Goal: Information Seeking & Learning: Compare options

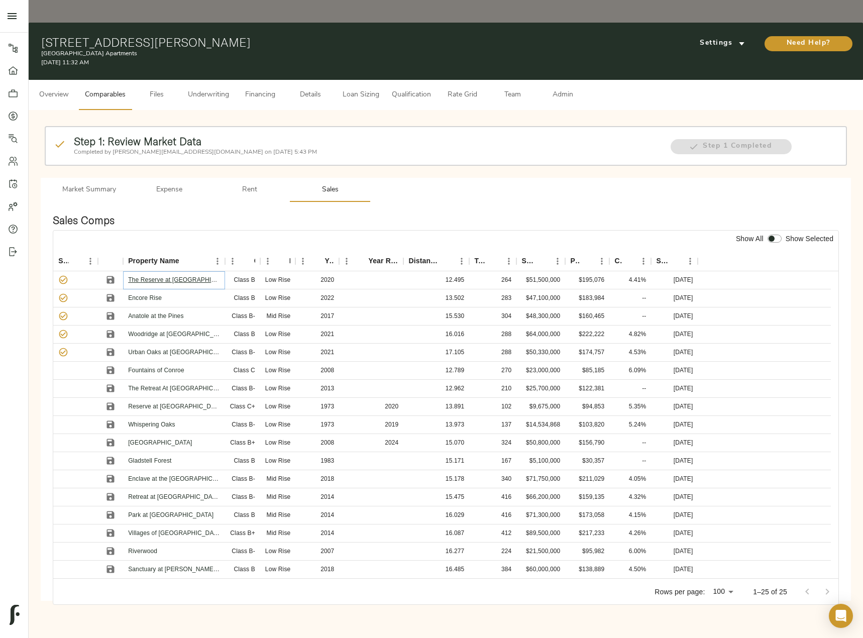
click at [170, 276] on link "The Reserve at [GEOGRAPHIC_DATA]" at bounding box center [182, 279] width 108 height 7
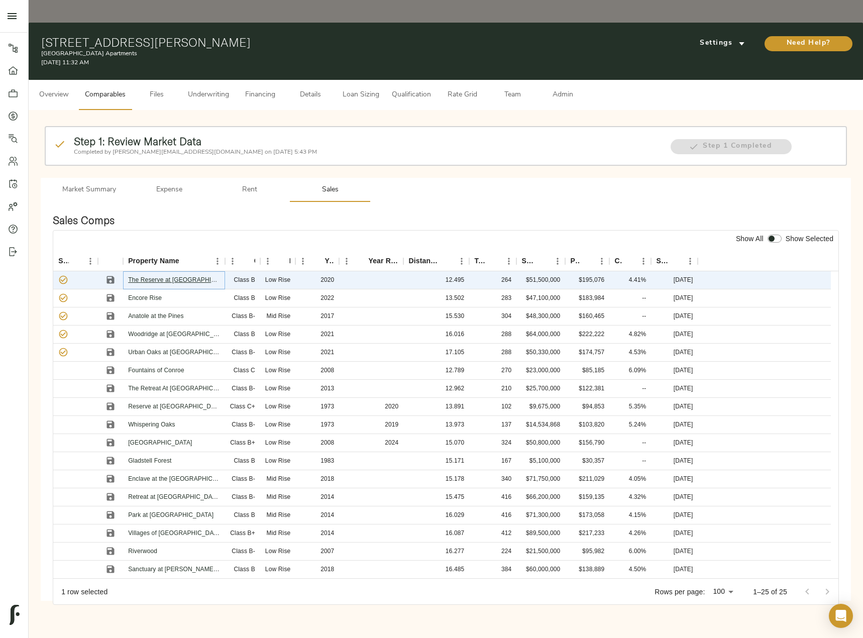
click at [172, 276] on link "The Reserve at [GEOGRAPHIC_DATA]" at bounding box center [182, 279] width 108 height 7
click at [676, 258] on icon "Sort" at bounding box center [675, 261] width 6 height 6
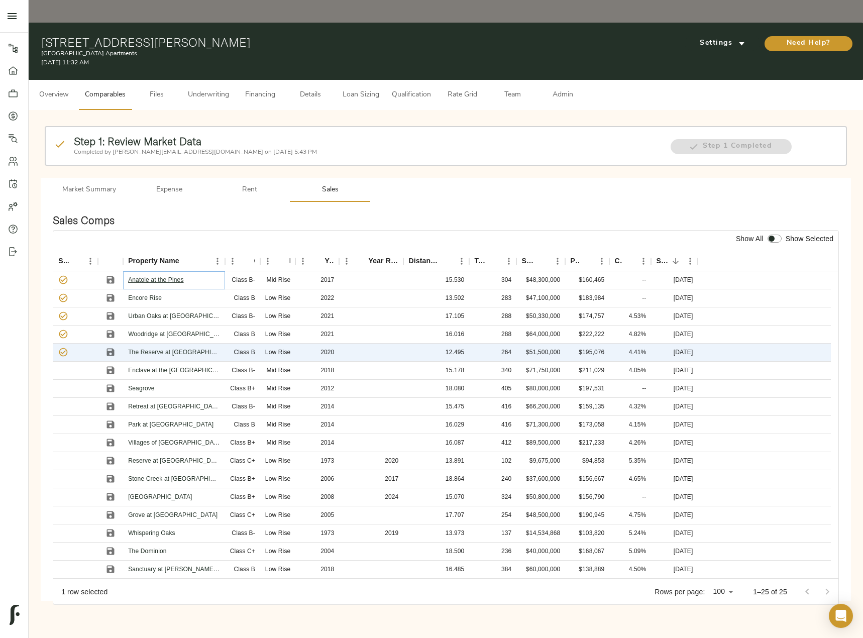
click at [159, 276] on link "Anatole at the Pines" at bounding box center [155, 279] width 55 height 7
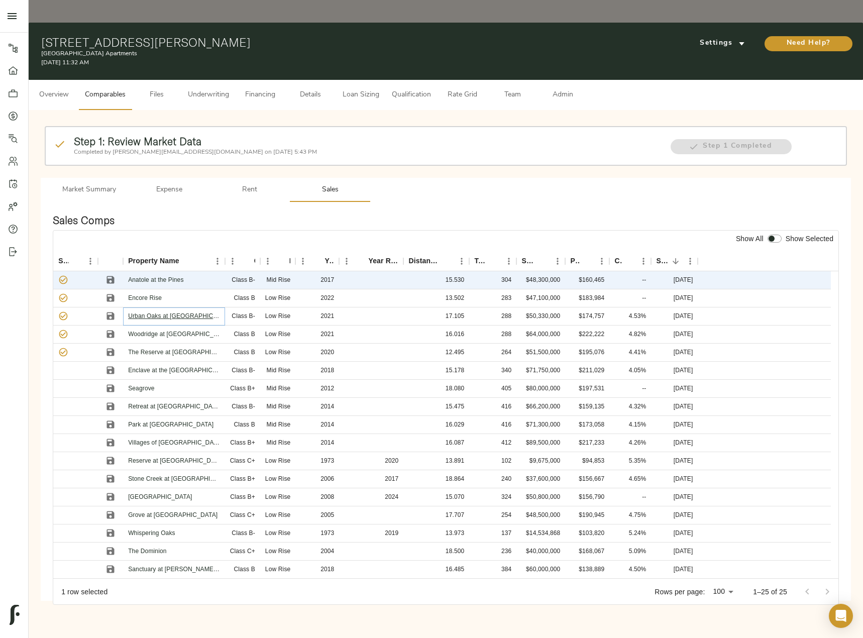
click at [151, 312] on link "Urban Oaks at [GEOGRAPHIC_DATA]" at bounding box center [180, 315] width 105 height 7
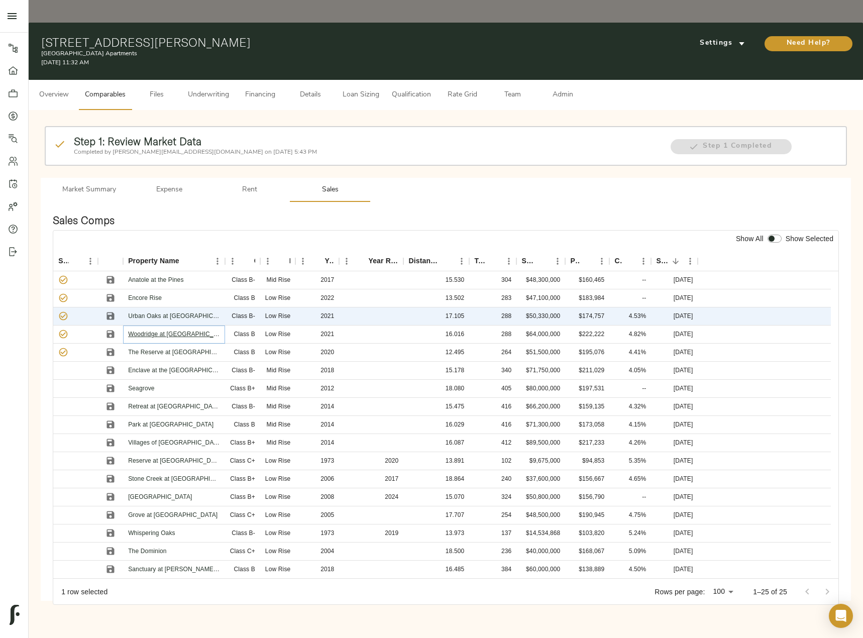
click at [202, 330] on link "Woodridge at [GEOGRAPHIC_DATA]" at bounding box center [179, 333] width 102 height 7
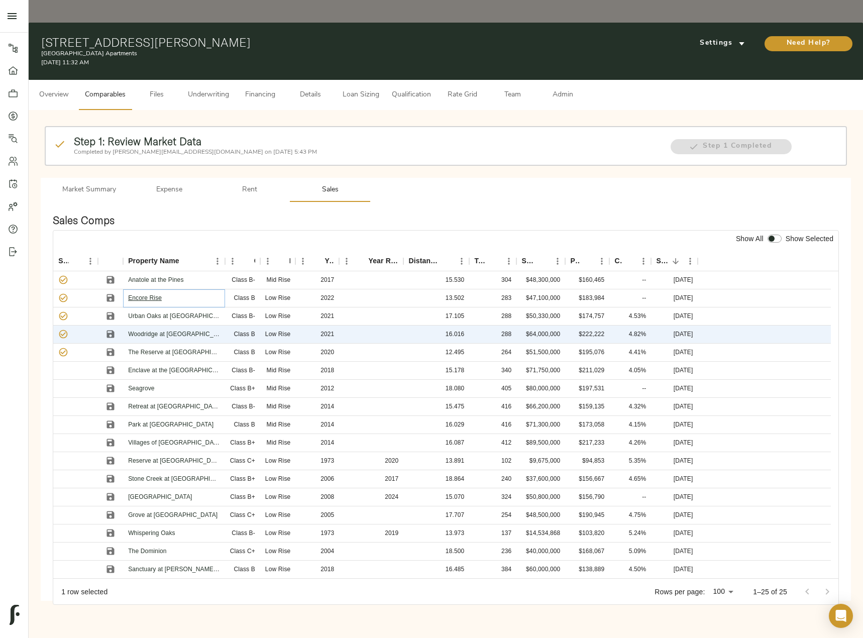
click at [156, 294] on link "Encore Rise" at bounding box center [145, 297] width 34 height 7
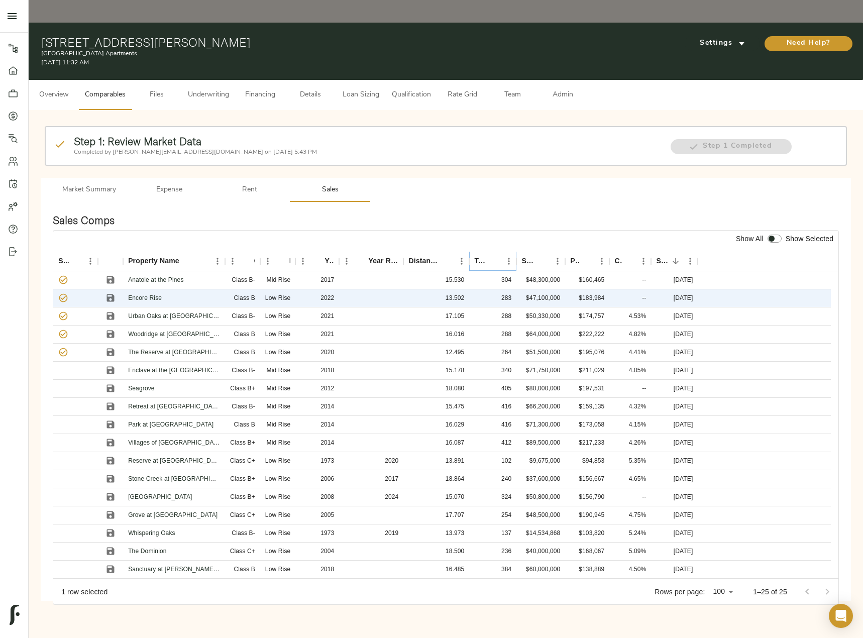
click at [494, 257] on icon "Sort" at bounding box center [494, 261] width 9 height 9
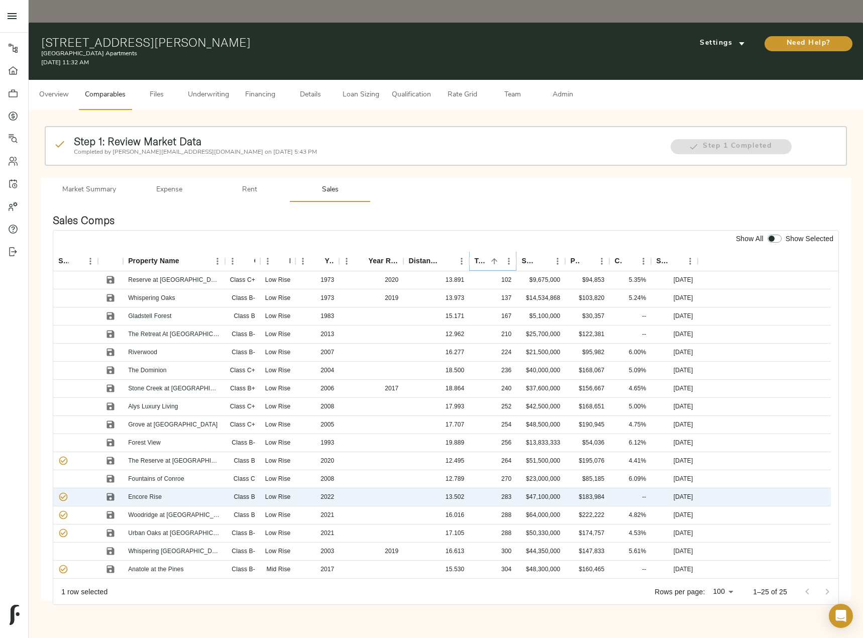
click at [494, 257] on icon "Sort" at bounding box center [494, 261] width 9 height 9
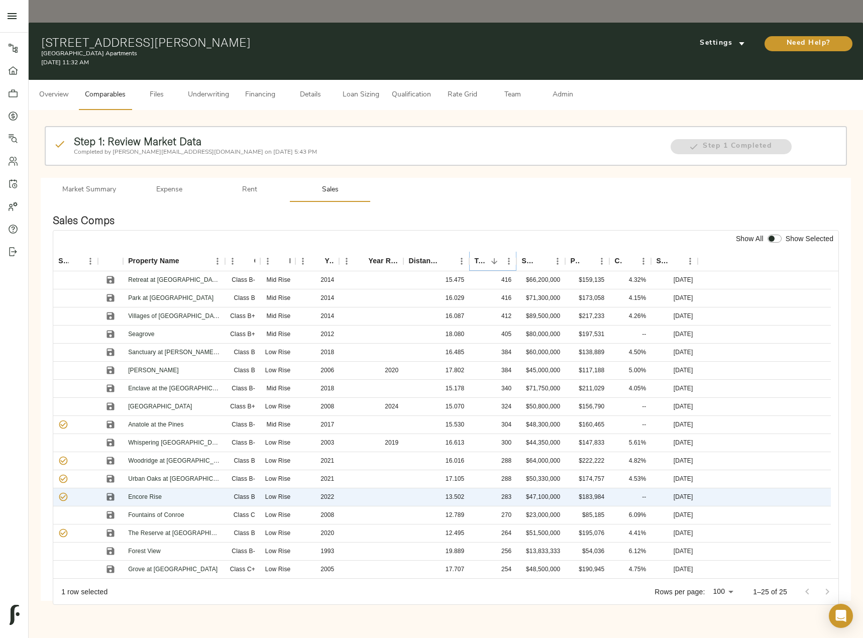
click at [494, 257] on icon "Sort" at bounding box center [494, 261] width 9 height 9
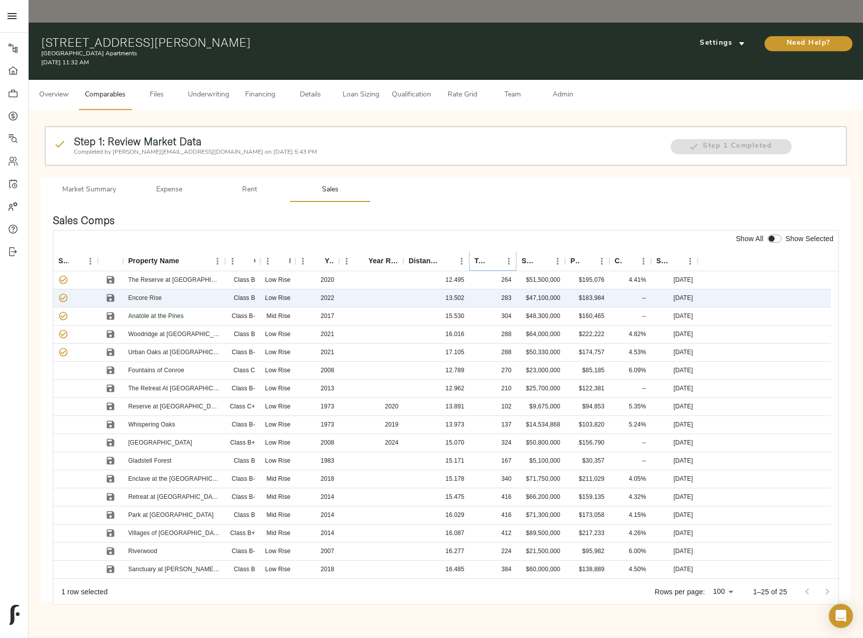
click at [494, 257] on icon "Sort" at bounding box center [494, 261] width 9 height 9
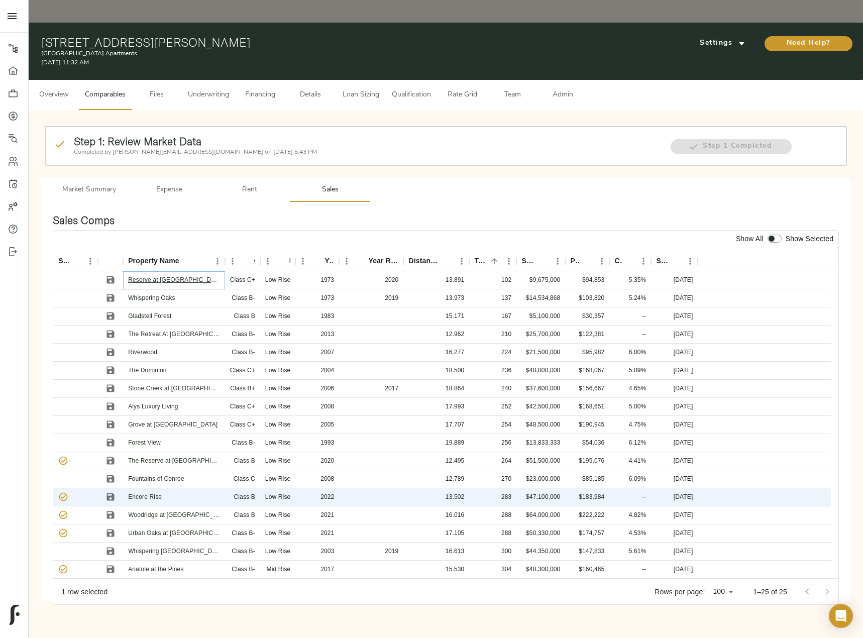
click at [185, 276] on link "Reserve at [GEOGRAPHIC_DATA]" at bounding box center [175, 279] width 95 height 7
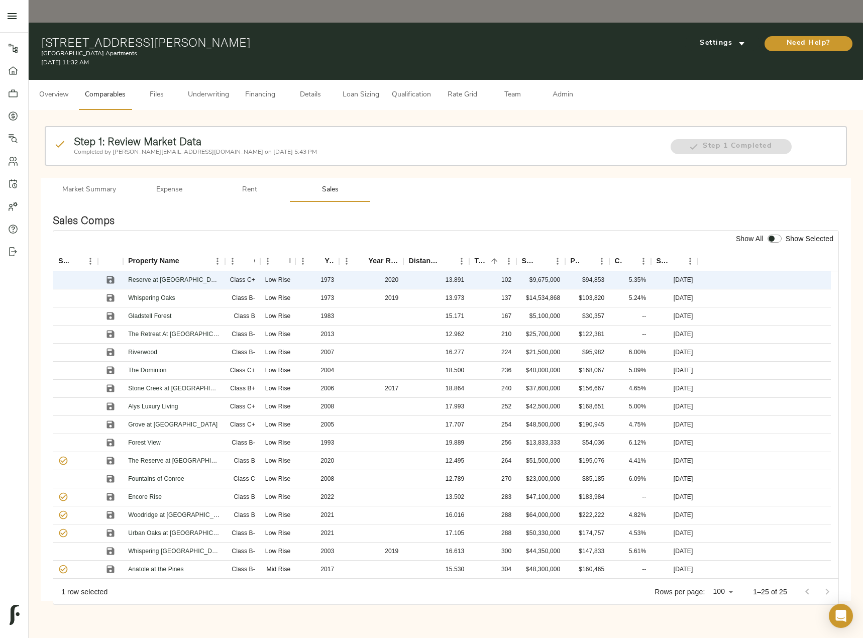
click at [251, 184] on span "Rent" at bounding box center [249, 190] width 68 height 13
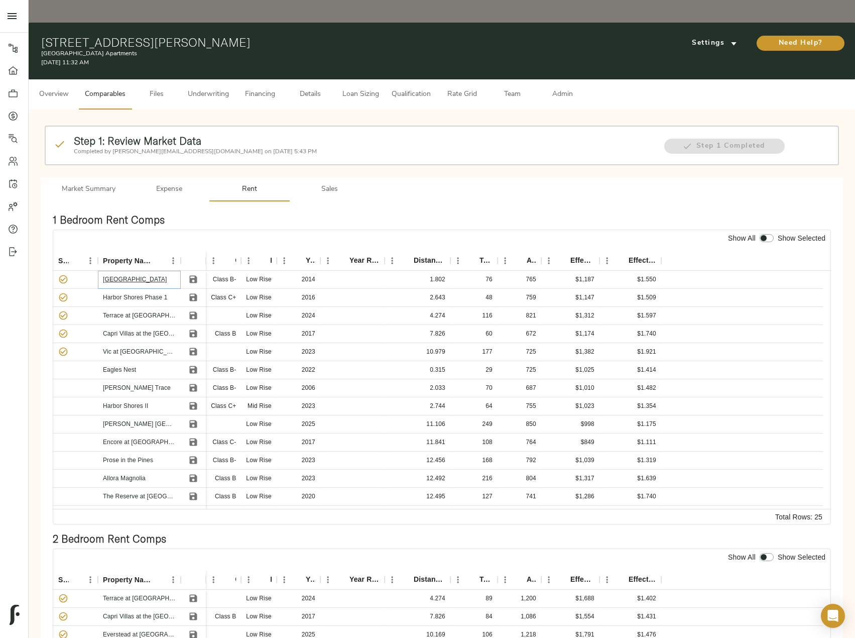
click at [139, 276] on link "[GEOGRAPHIC_DATA]" at bounding box center [135, 279] width 64 height 7
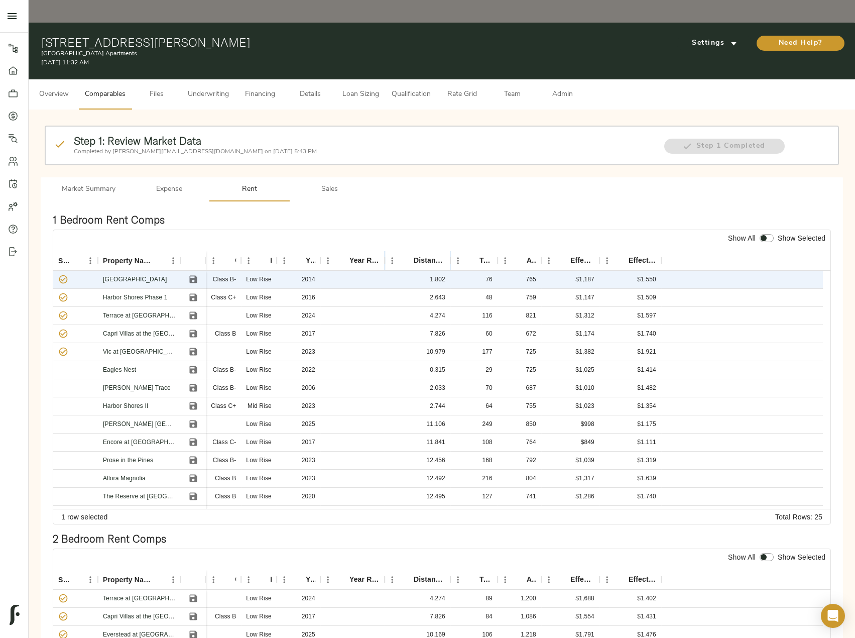
click at [407, 258] on icon "Sort" at bounding box center [407, 261] width 6 height 6
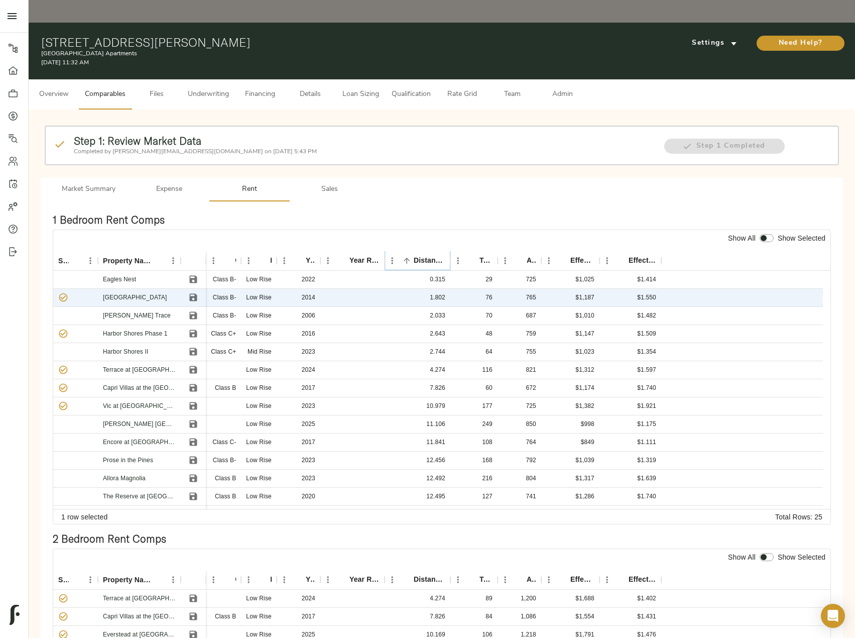
click at [407, 258] on icon "Sort" at bounding box center [407, 261] width 6 height 6
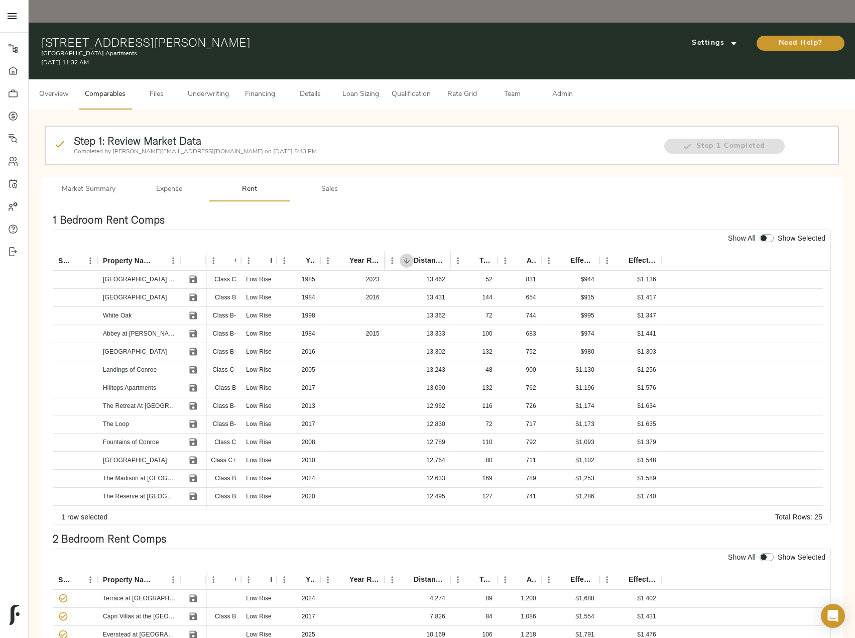
click at [407, 258] on icon "Sort" at bounding box center [407, 261] width 6 height 6
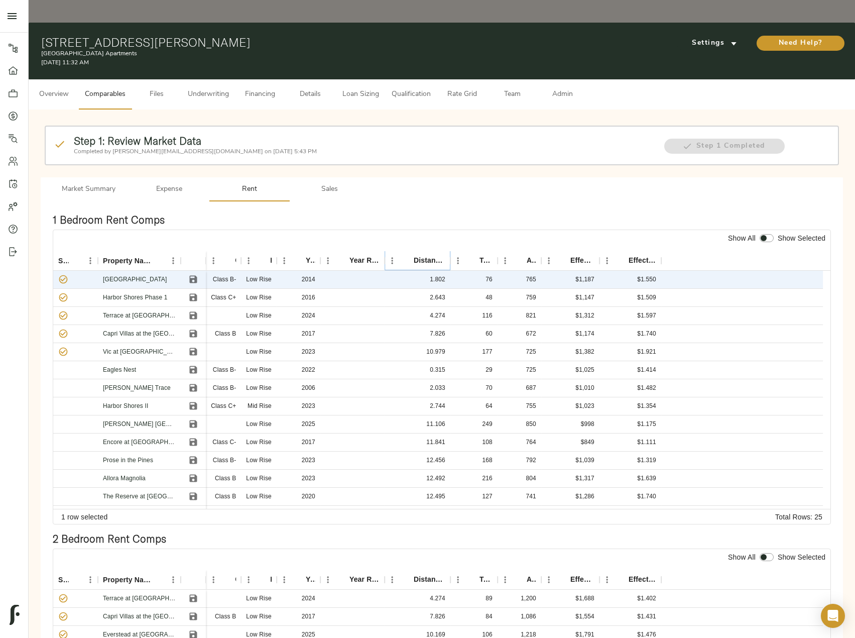
click at [407, 258] on icon "Sort" at bounding box center [407, 261] width 6 height 6
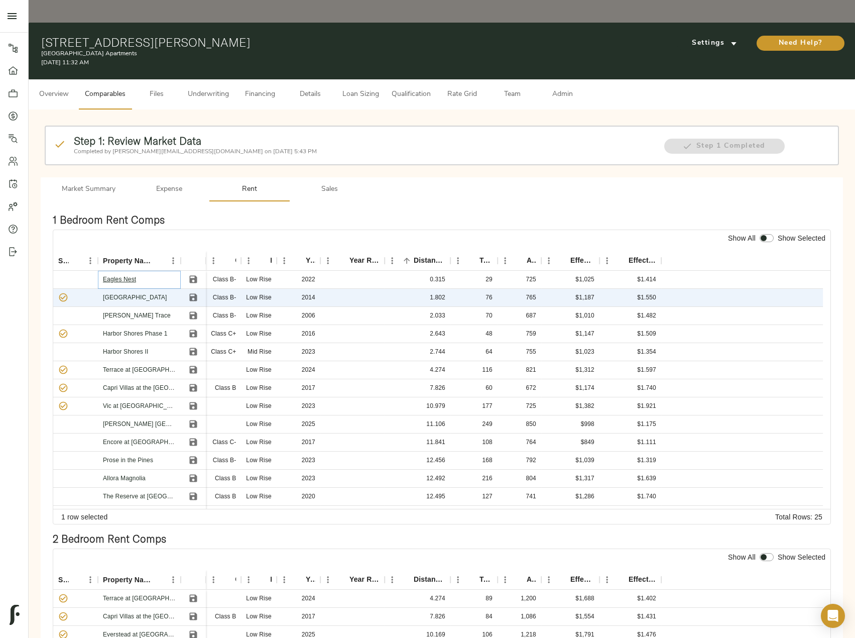
click at [127, 276] on link "Eagles Nest" at bounding box center [119, 279] width 33 height 7
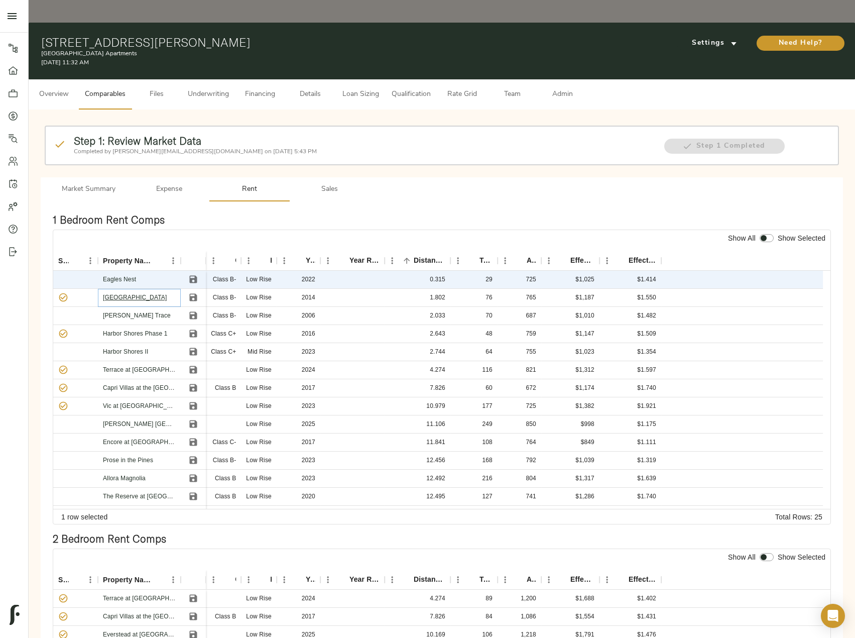
click at [146, 294] on link "[GEOGRAPHIC_DATA]" at bounding box center [135, 297] width 64 height 7
